Goal: Task Accomplishment & Management: Use online tool/utility

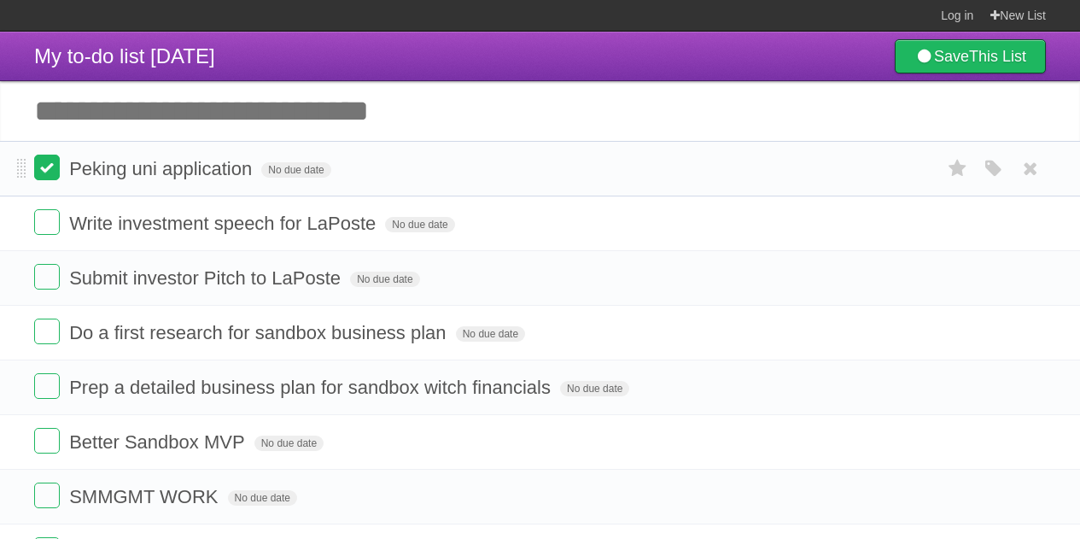
scroll to position [41, 0]
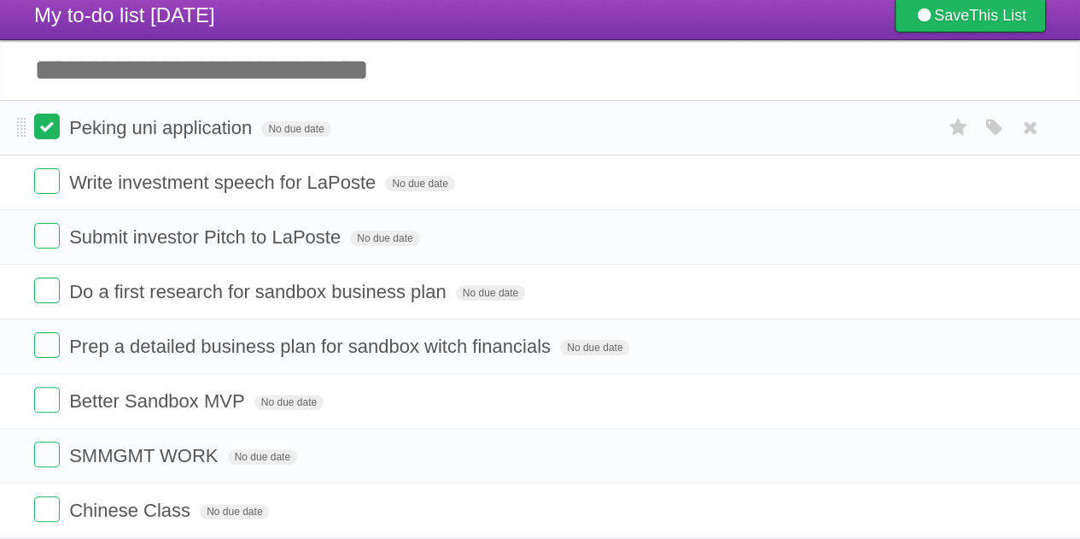
click at [47, 131] on label at bounding box center [47, 127] width 26 height 26
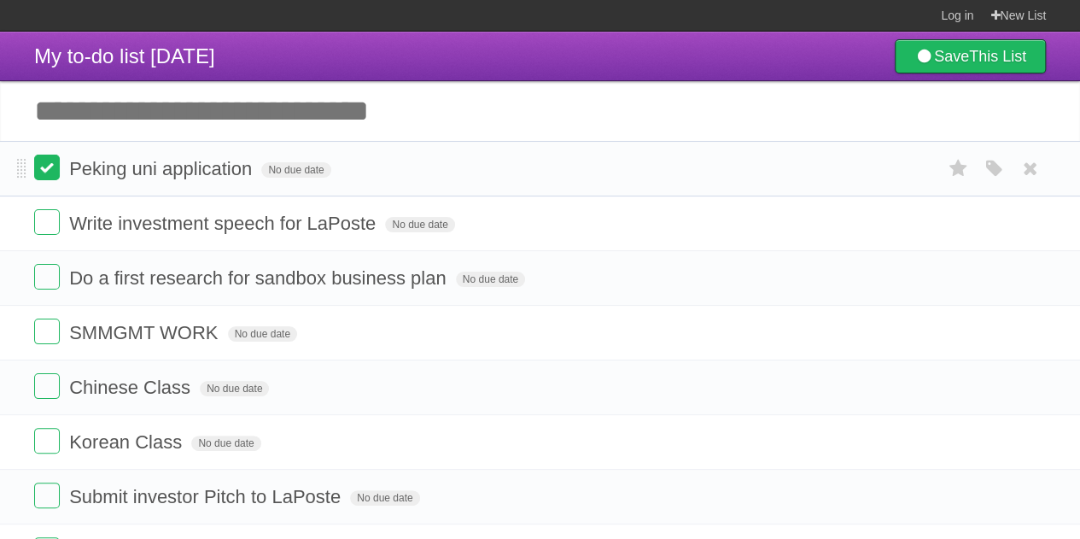
click at [44, 163] on label at bounding box center [47, 168] width 26 height 26
